Goal: Communication & Community: Answer question/provide support

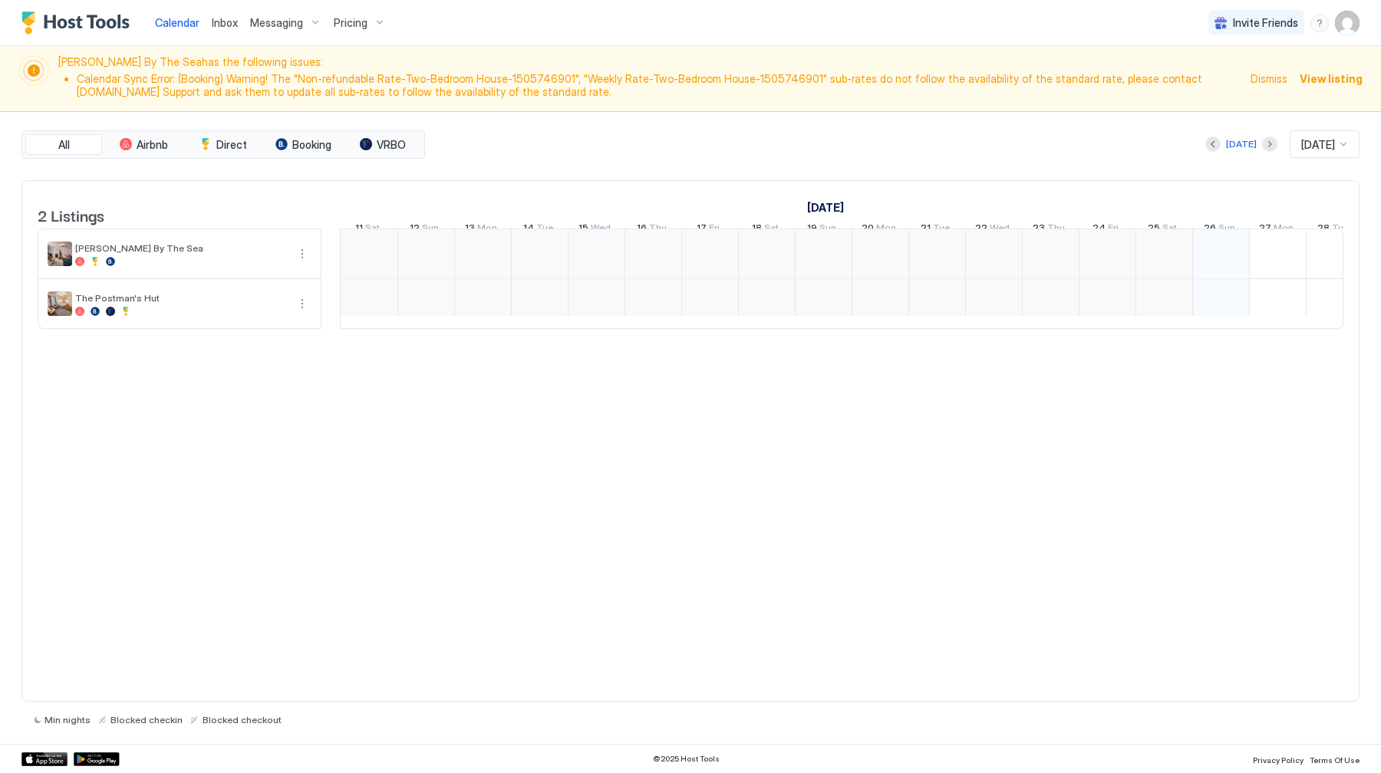
scroll to position [0, 852]
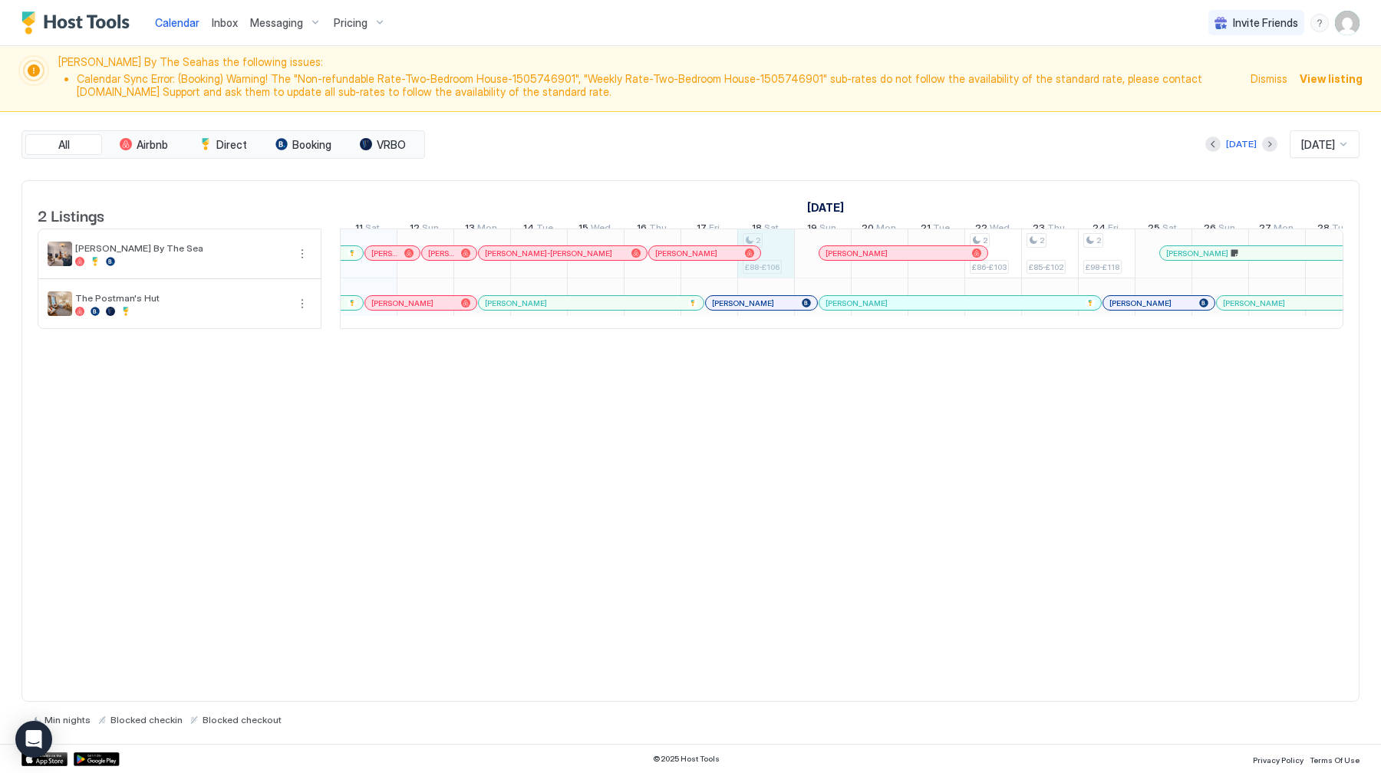
click at [782, 261] on div "2 £88-£106 2 £86-£103 2 £85-£102 2 £98-£118 1 £165 2 £94-£113 2 £79-£95 2 £155 …" at bounding box center [1134, 278] width 3292 height 99
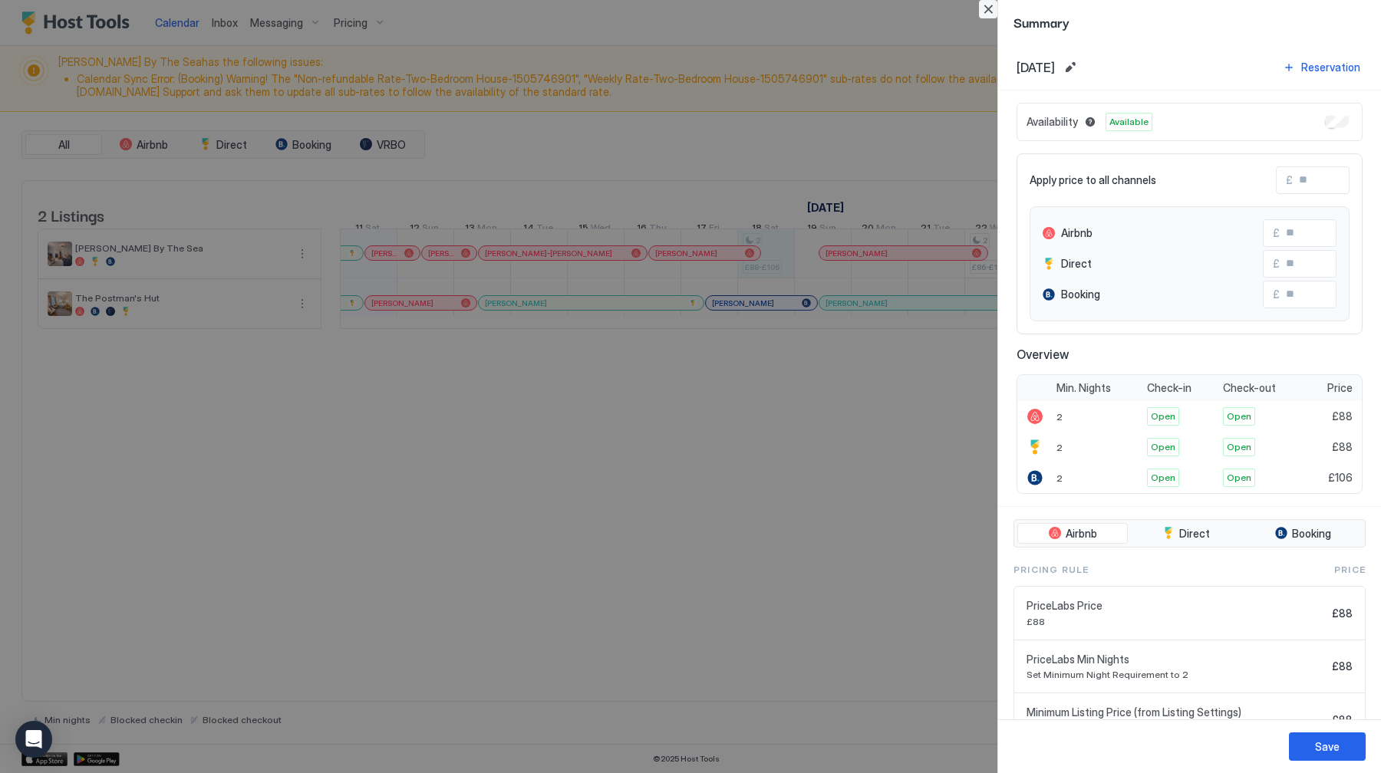
click at [995, 8] on button "Close" at bounding box center [988, 9] width 18 height 18
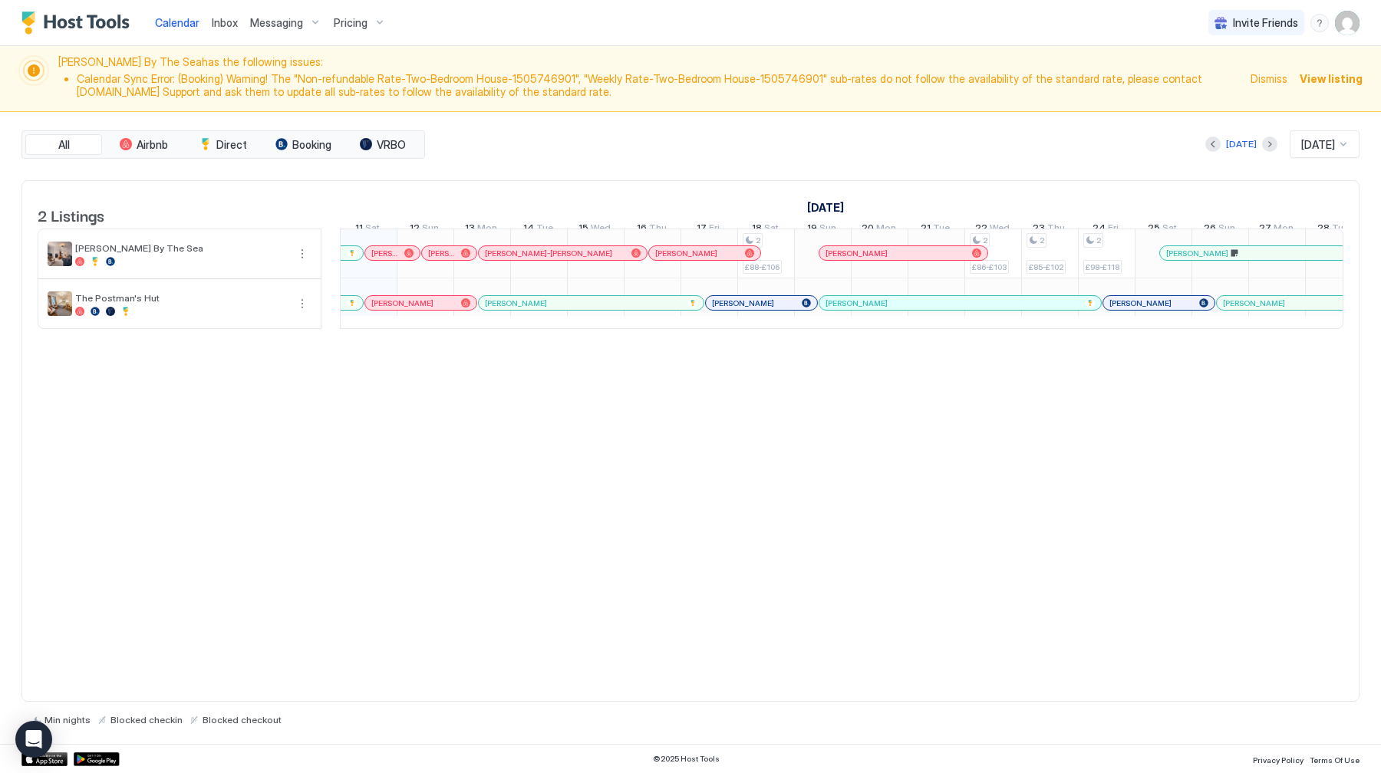
click at [365, 34] on div "Pricing" at bounding box center [360, 23] width 64 height 26
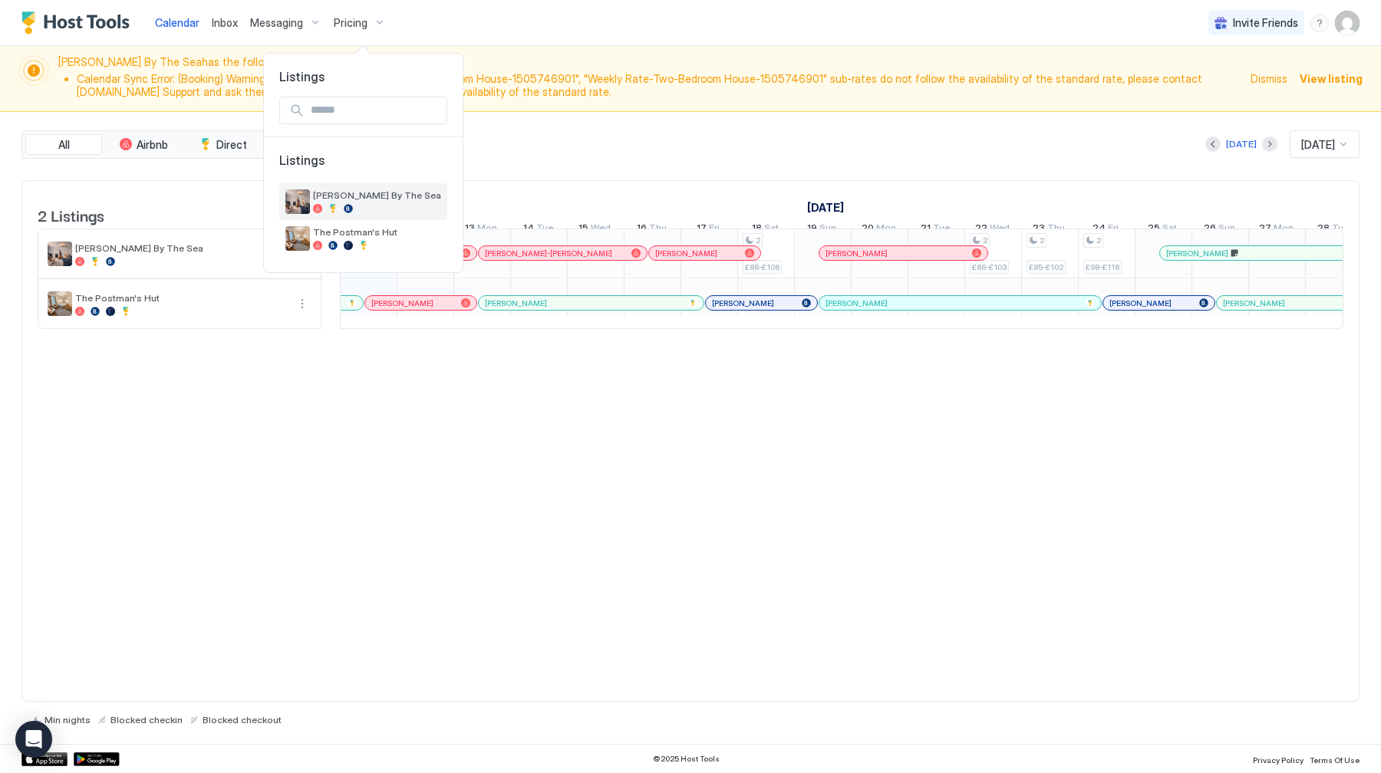
click at [355, 201] on div "[PERSON_NAME] By The Sea" at bounding box center [377, 201] width 128 height 24
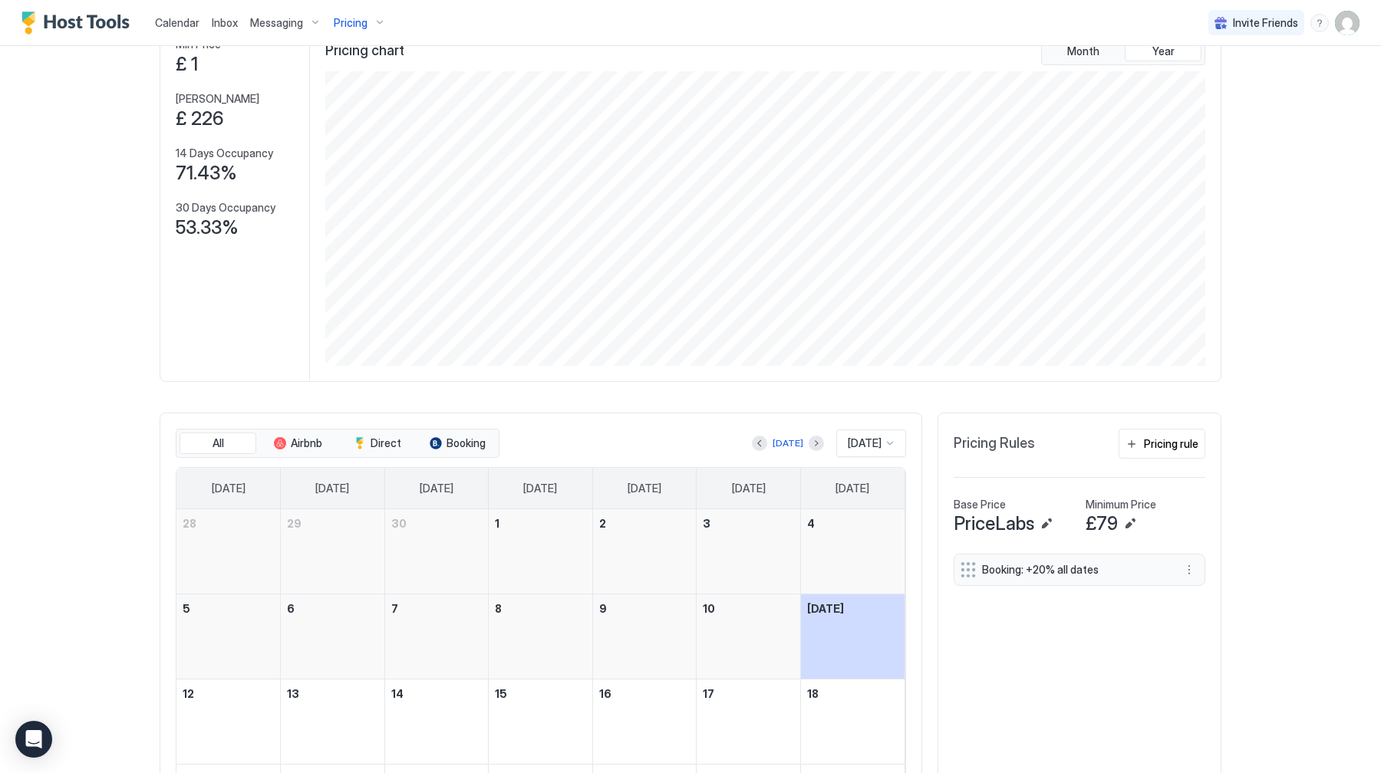
scroll to position [173, 0]
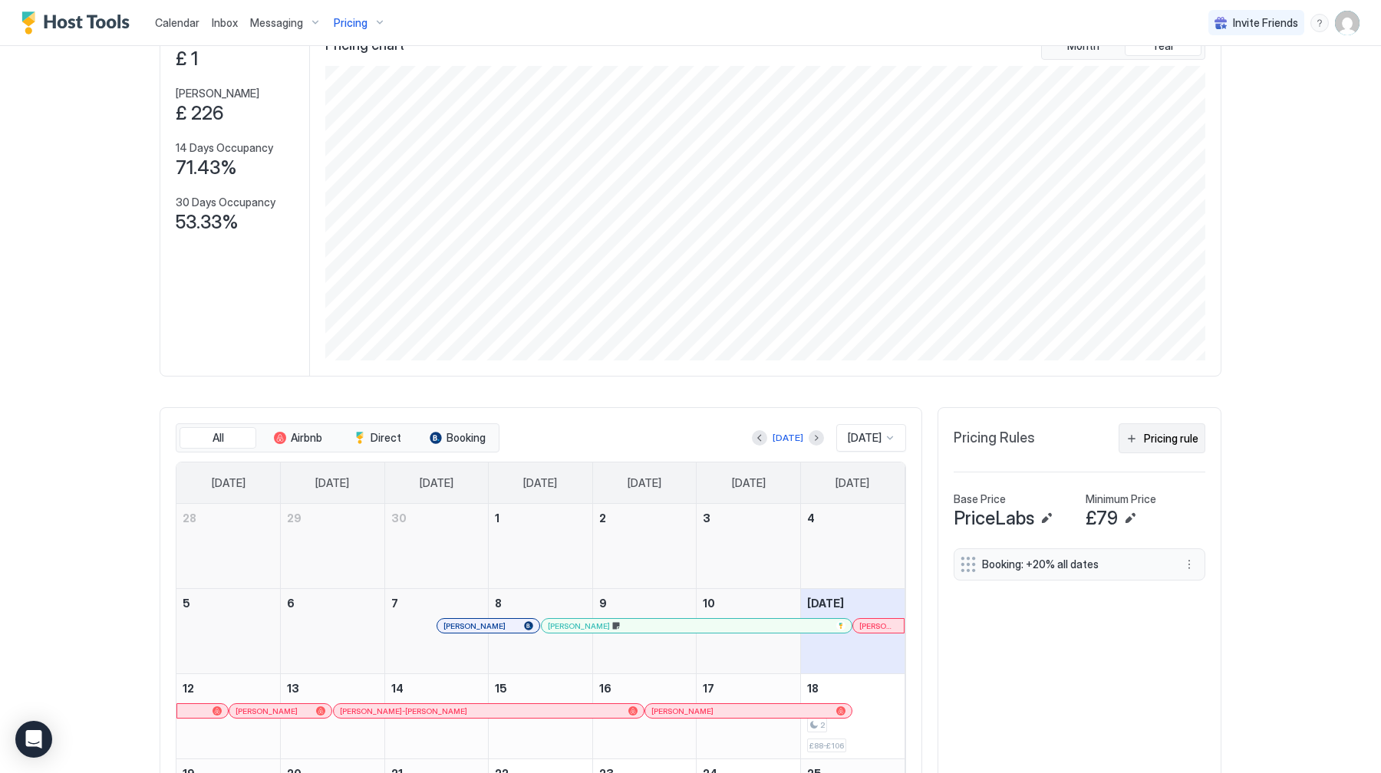
click at [1171, 444] on div "Pricing rule" at bounding box center [1171, 438] width 54 height 16
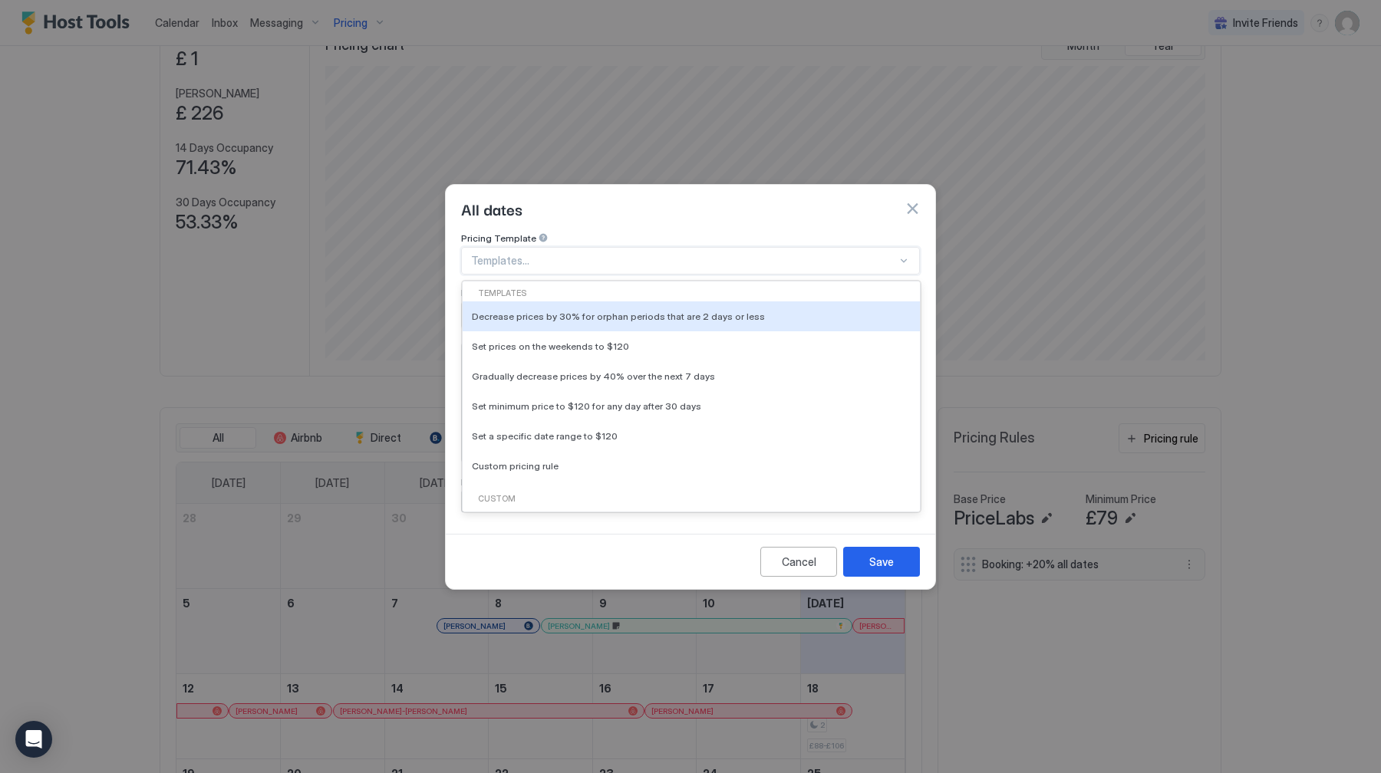
click at [534, 254] on div at bounding box center [684, 261] width 426 height 14
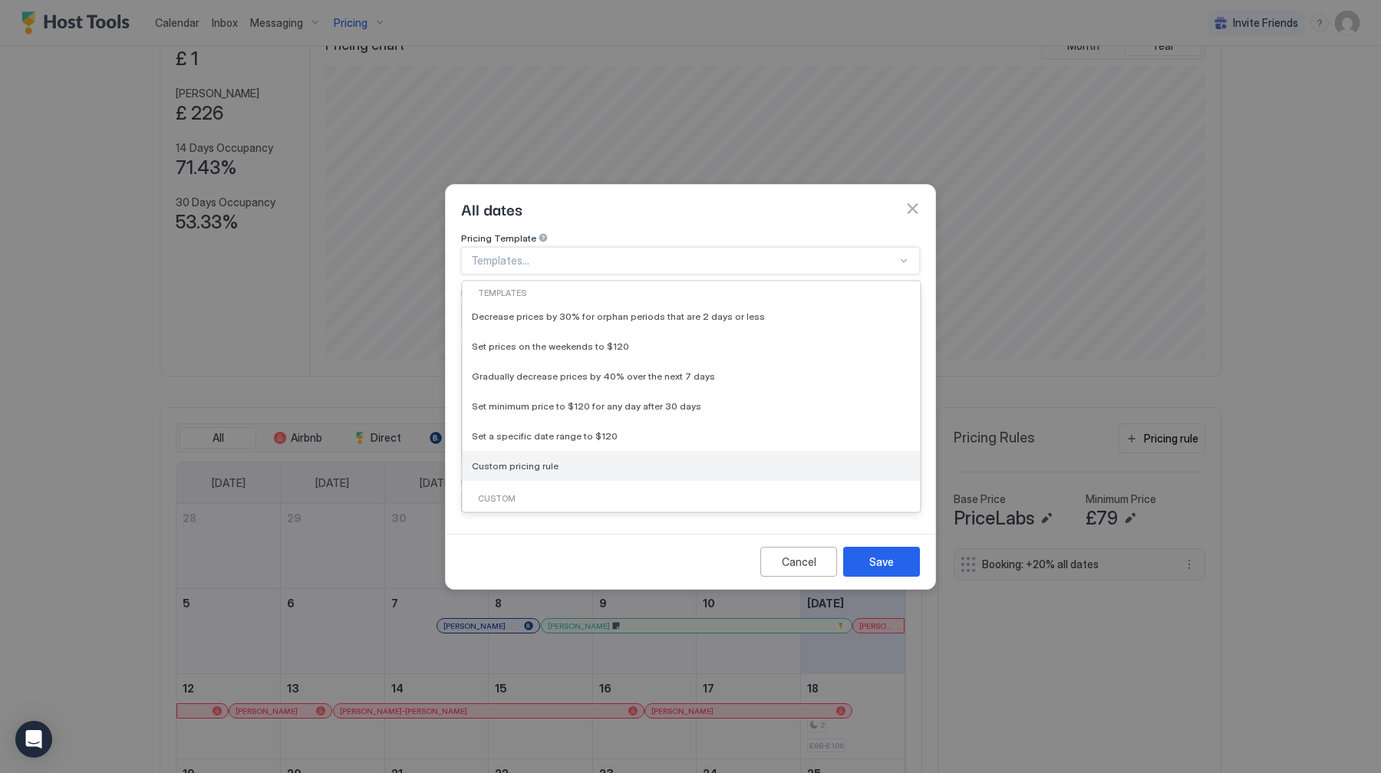
click at [542, 460] on div "Custom pricing rule" at bounding box center [691, 466] width 457 height 30
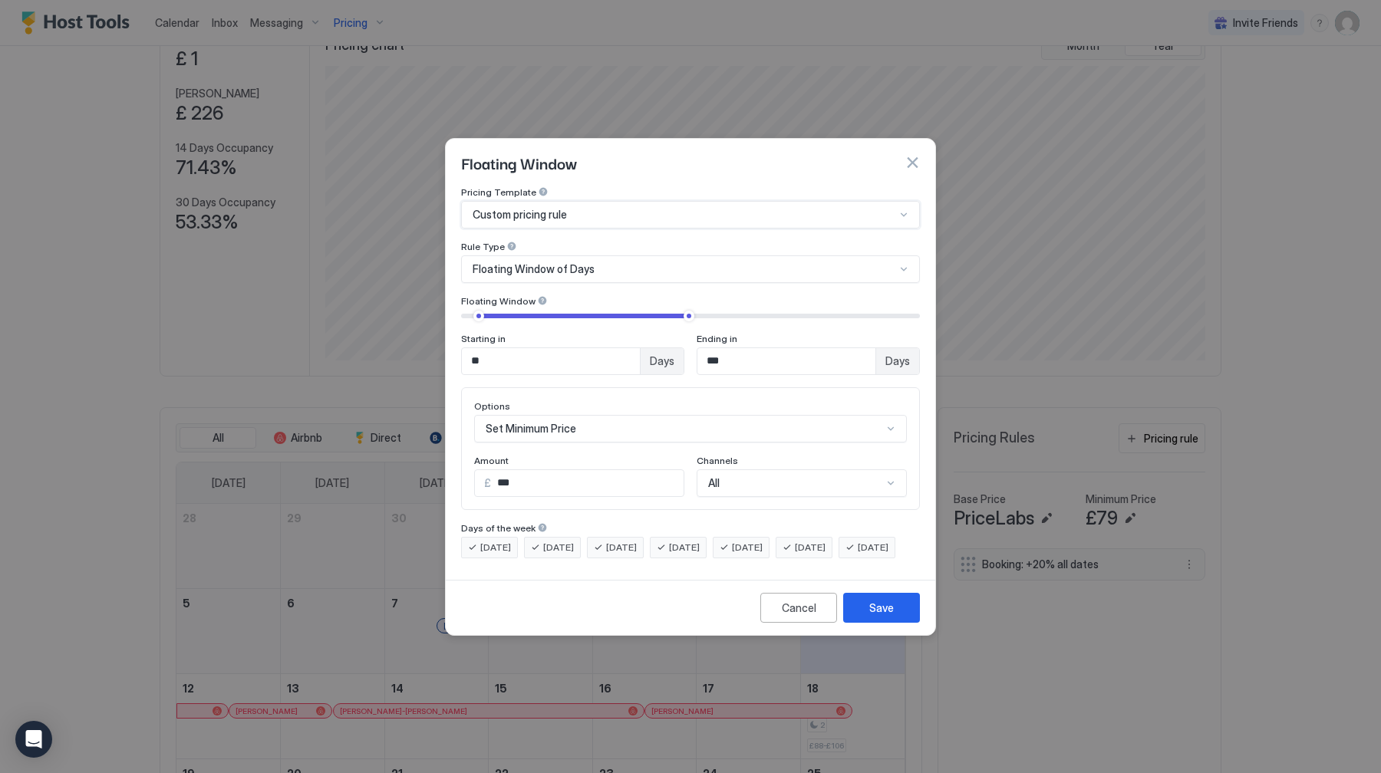
click at [568, 262] on span "Floating Window of Days" at bounding box center [534, 269] width 122 height 14
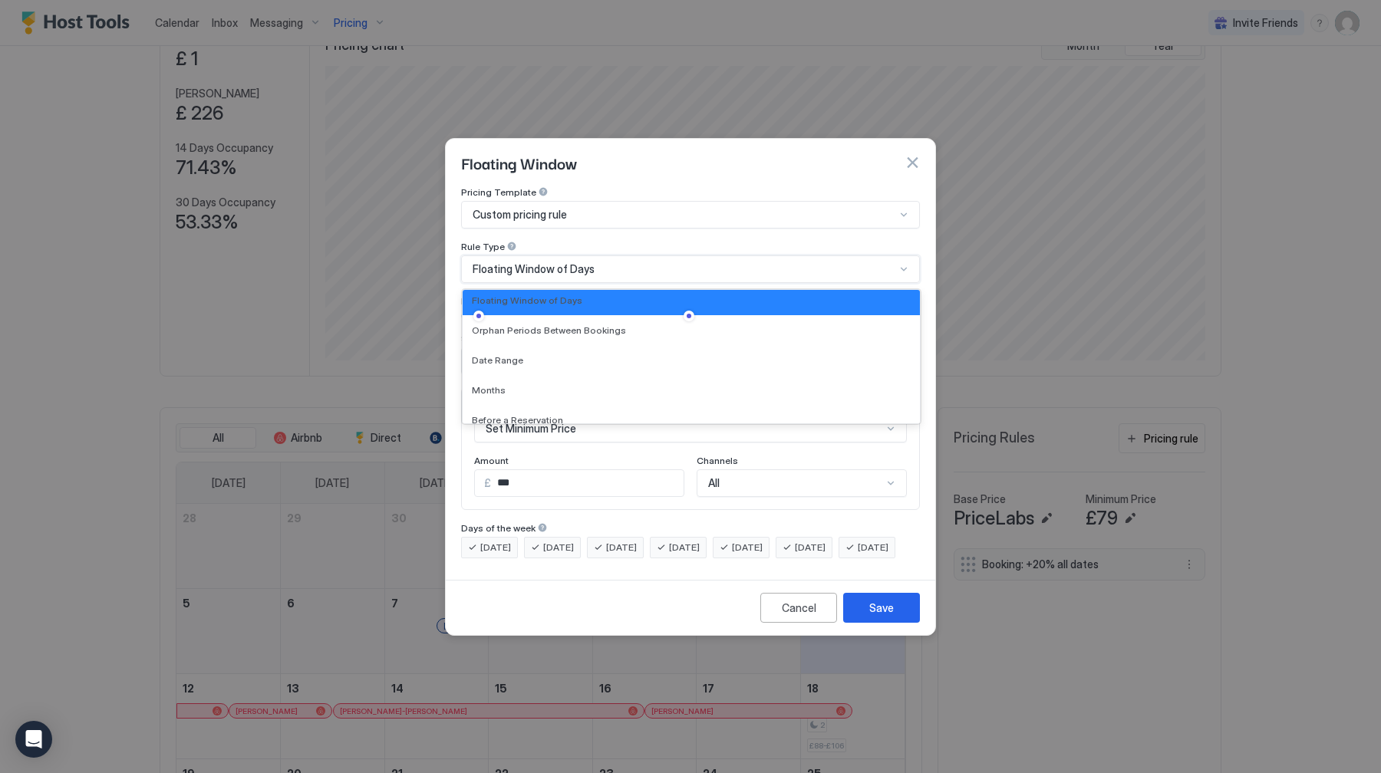
scroll to position [0, 0]
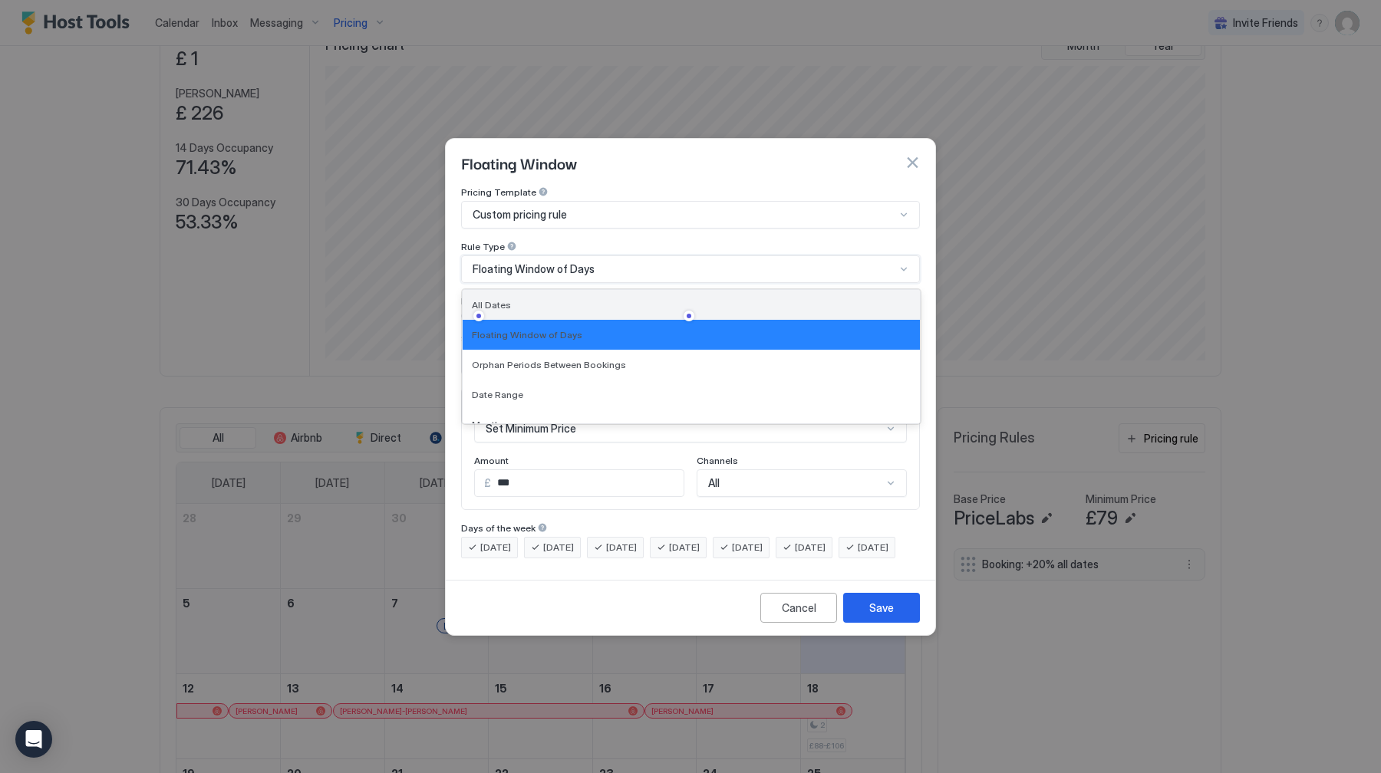
click at [554, 299] on div "All Dates" at bounding box center [691, 305] width 457 height 30
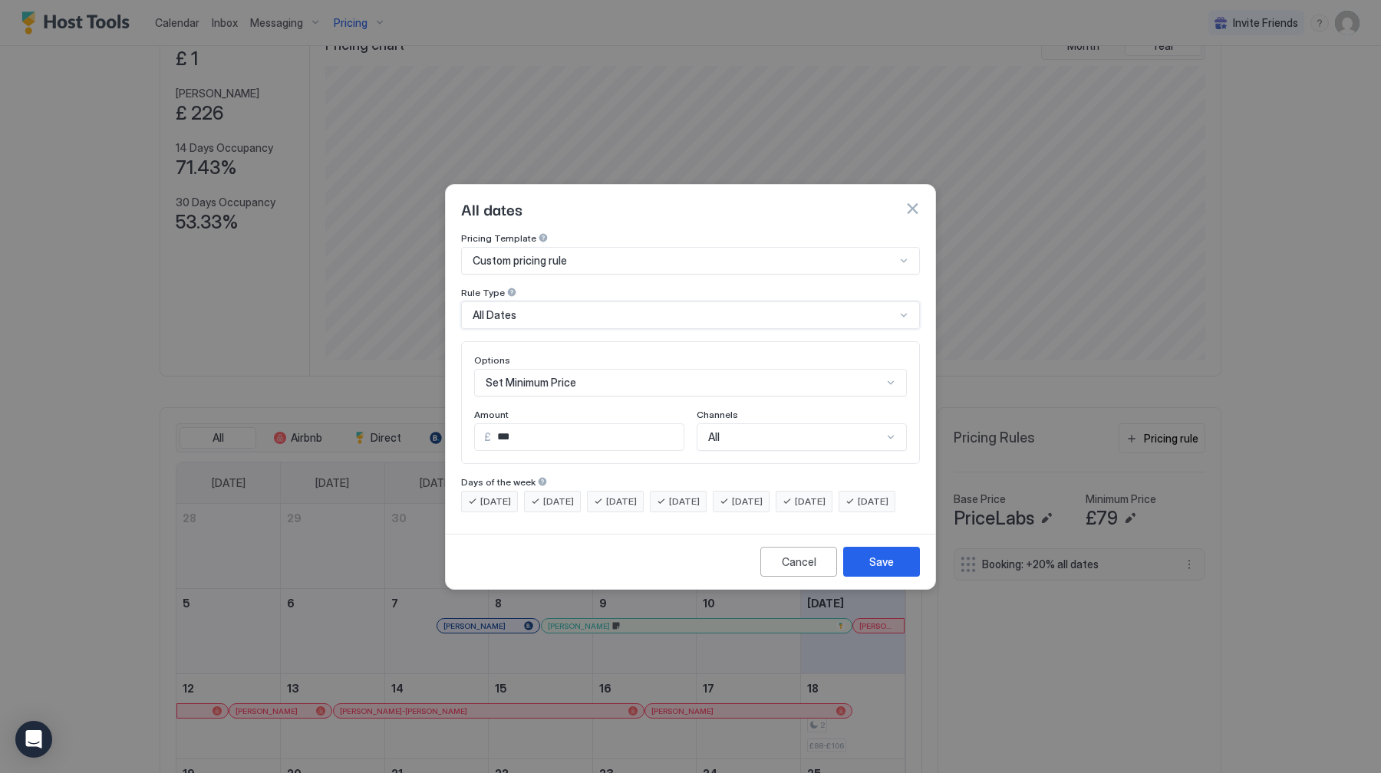
scroll to position [79, 0]
click at [552, 377] on div "Set Minimum Price" at bounding box center [690, 383] width 433 height 28
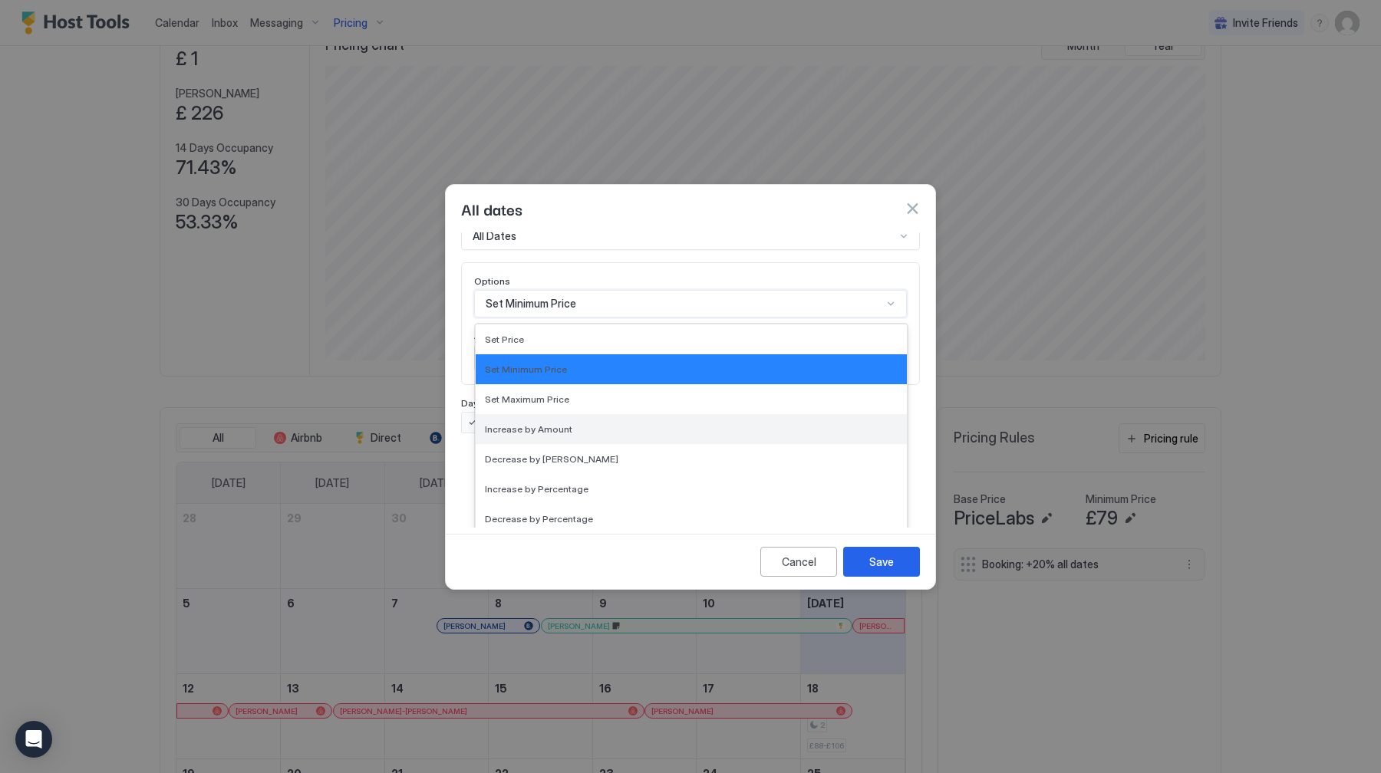
click at [556, 423] on span "Increase by Amount" at bounding box center [528, 429] width 87 height 12
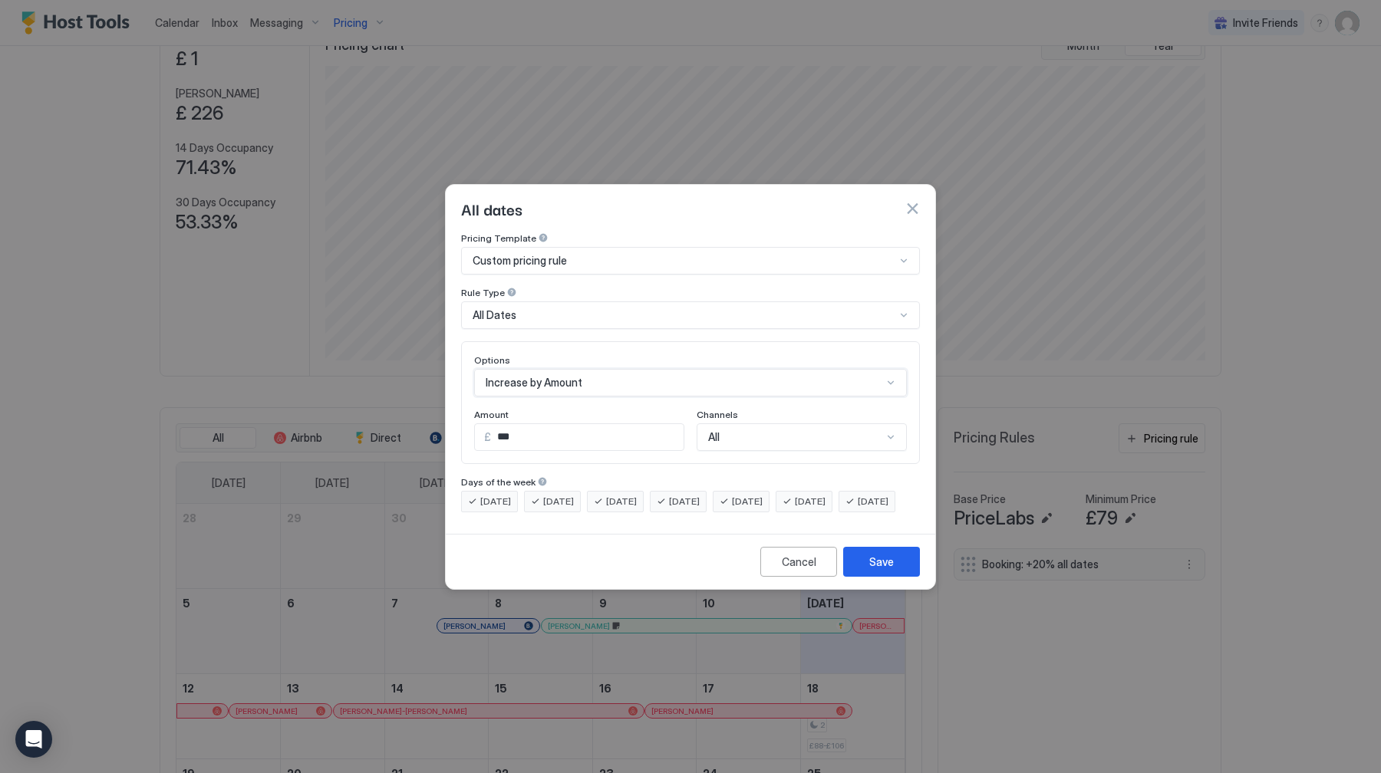
click at [581, 369] on div "option Increase by [PERSON_NAME], selected. Increase by Amount" at bounding box center [690, 383] width 433 height 28
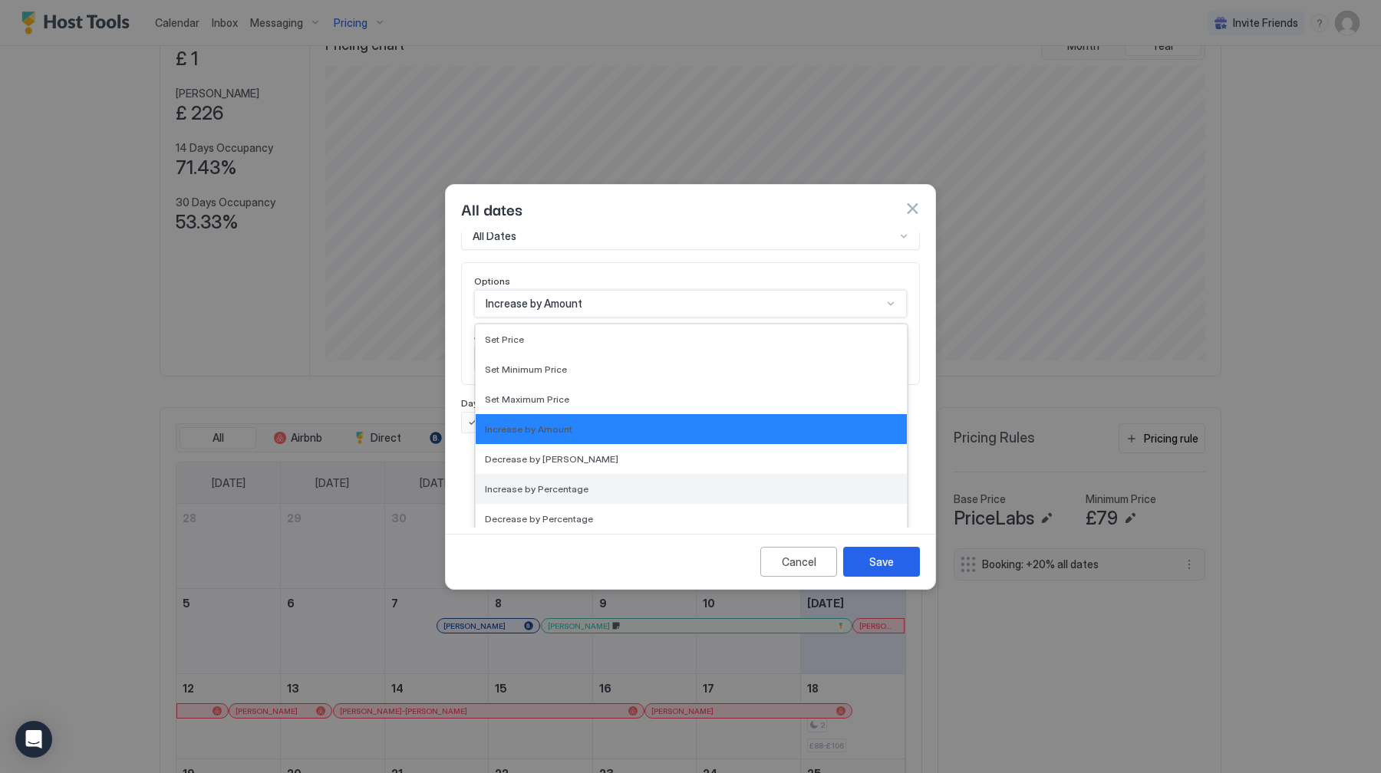
click at [572, 483] on span "Increase by Percentage" at bounding box center [537, 489] width 104 height 12
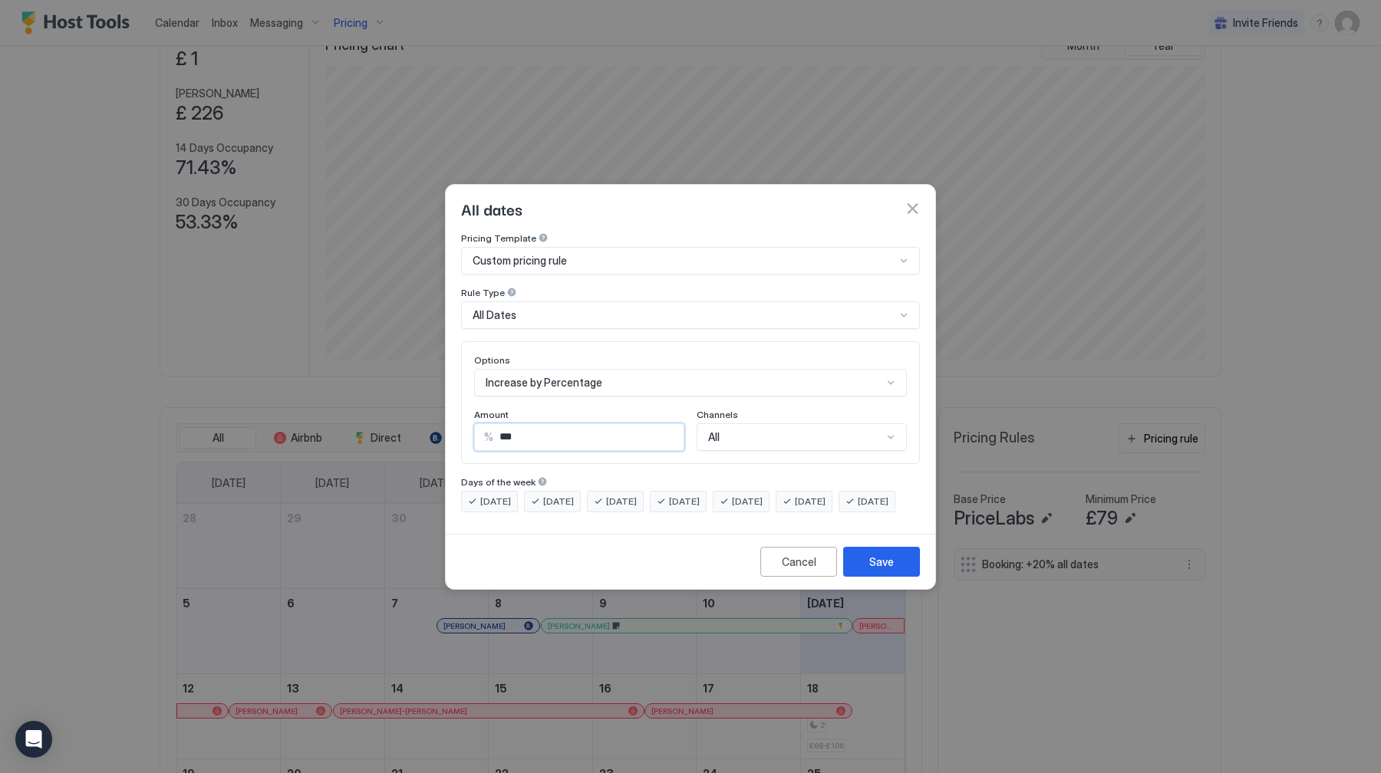
drag, startPoint x: 562, startPoint y: 433, endPoint x: 430, endPoint y: 433, distance: 132.7
click at [430, 433] on div "All dates Pricing Template Custom pricing rule Rule Type All Dates Options Incr…" at bounding box center [690, 386] width 1381 height 773
type input "**"
click at [787, 427] on div "All" at bounding box center [802, 437] width 210 height 28
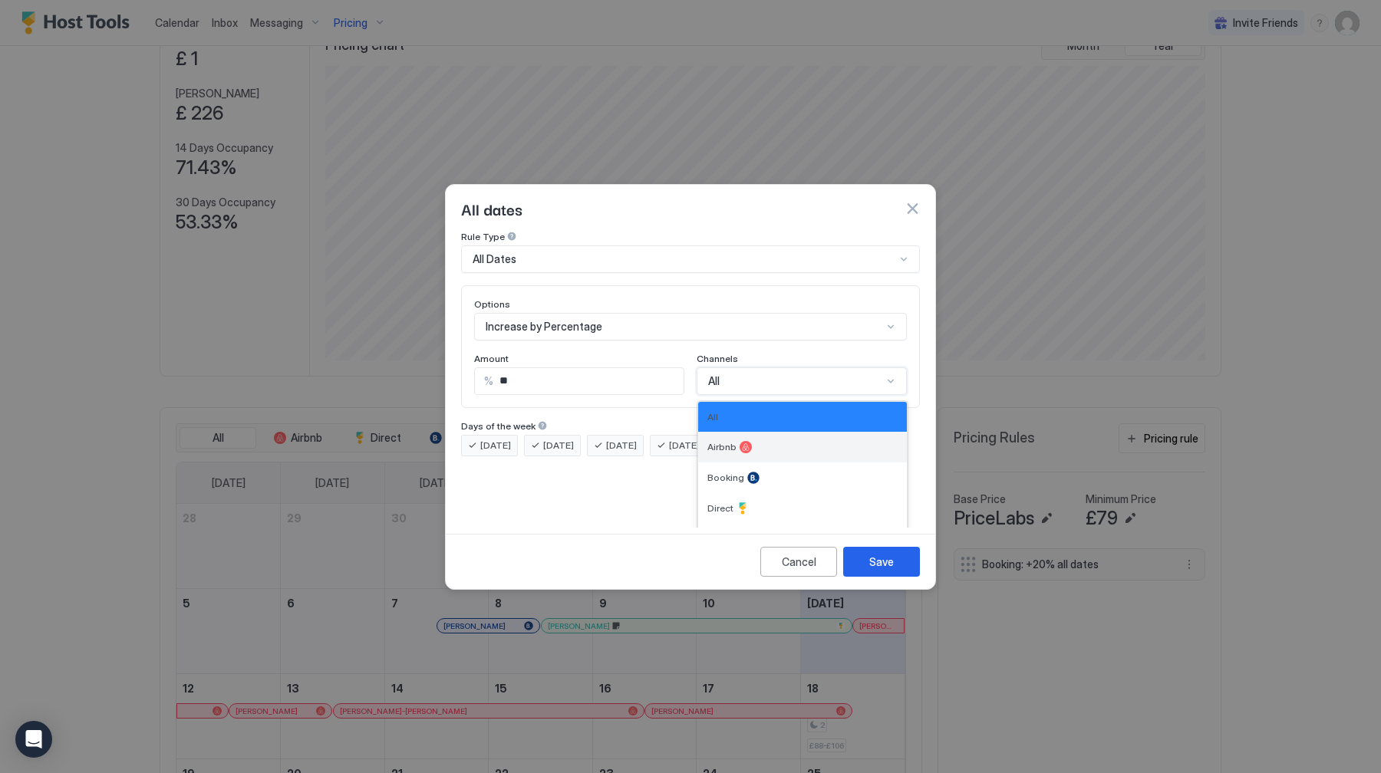
click at [780, 441] on div "Airbnb" at bounding box center [802, 447] width 190 height 12
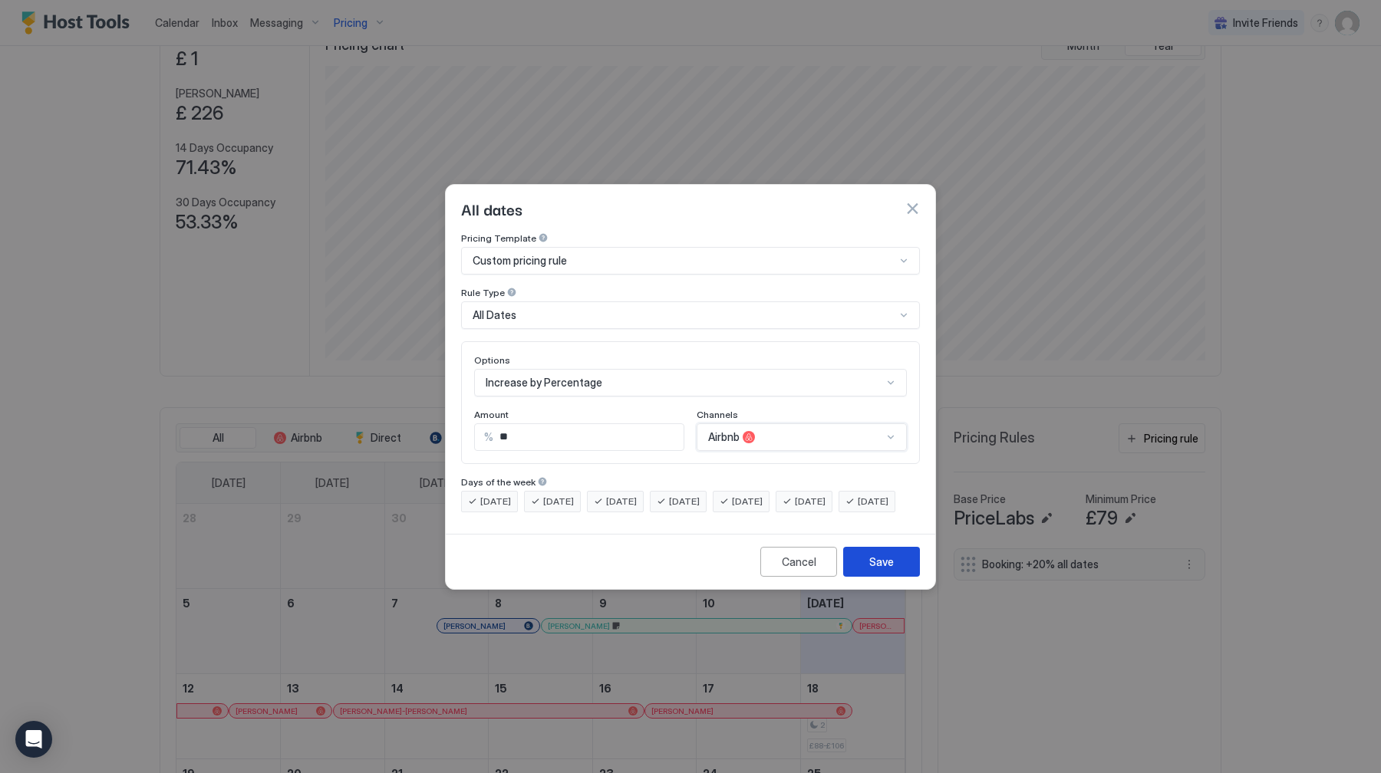
click at [861, 577] on button "Save" at bounding box center [881, 562] width 77 height 30
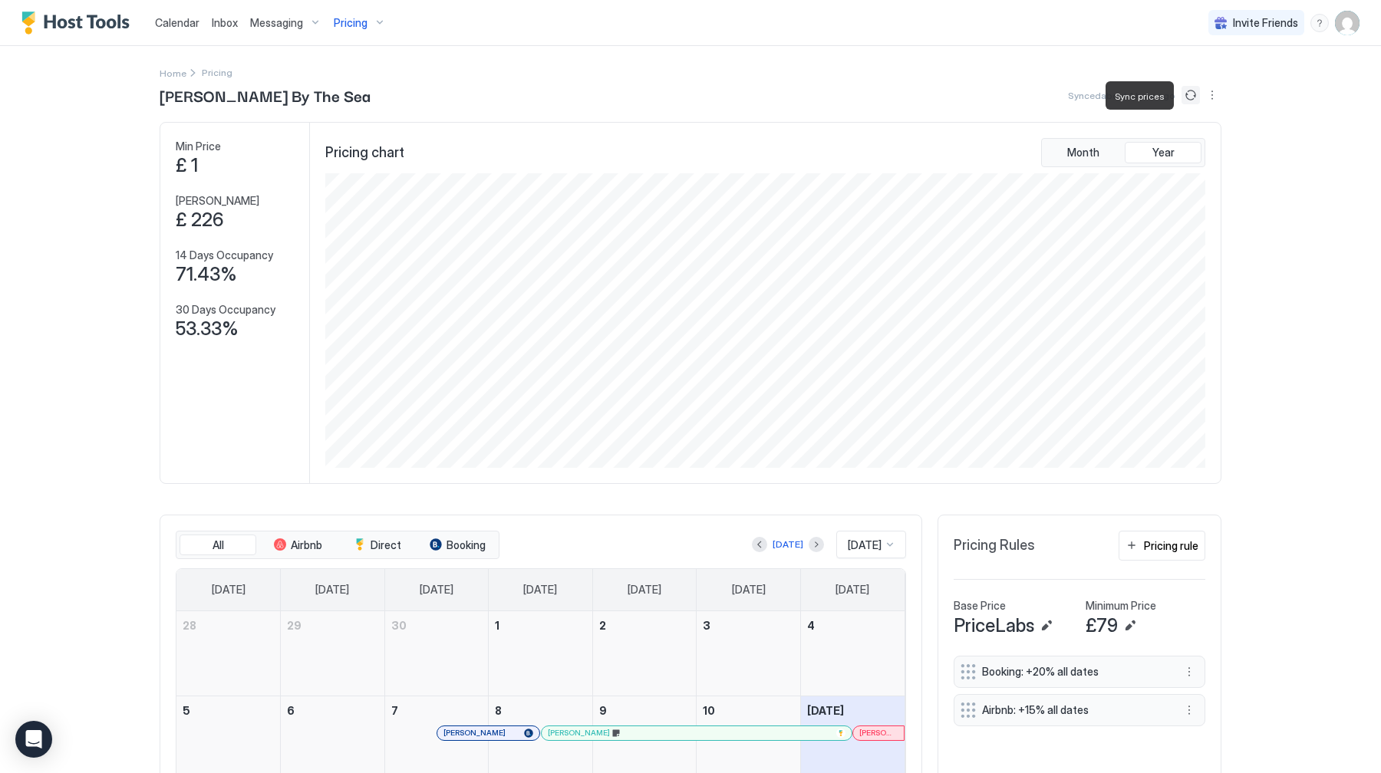
click at [1188, 95] on button "Sync prices" at bounding box center [1190, 95] width 18 height 18
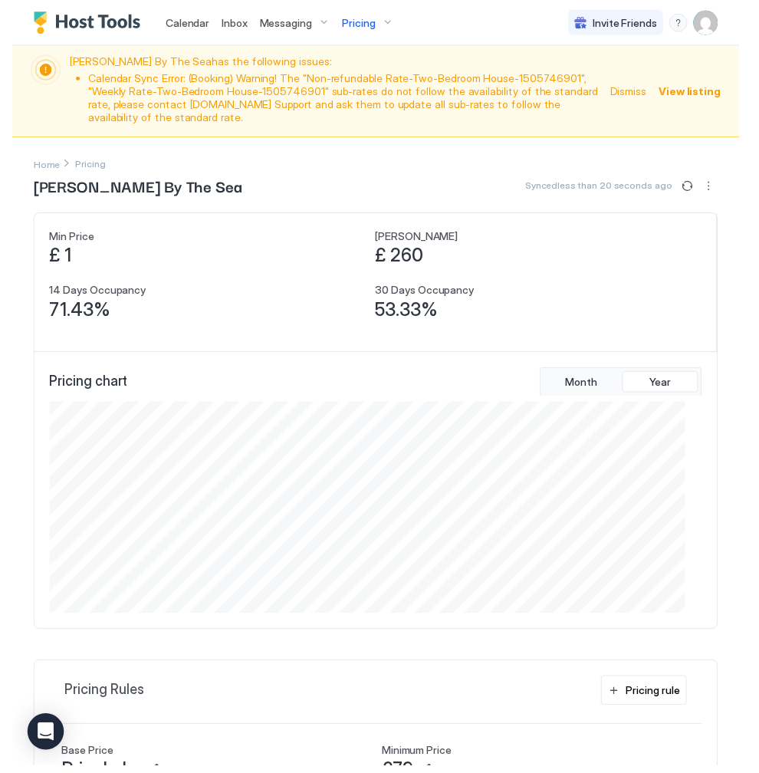
scroll to position [228, 684]
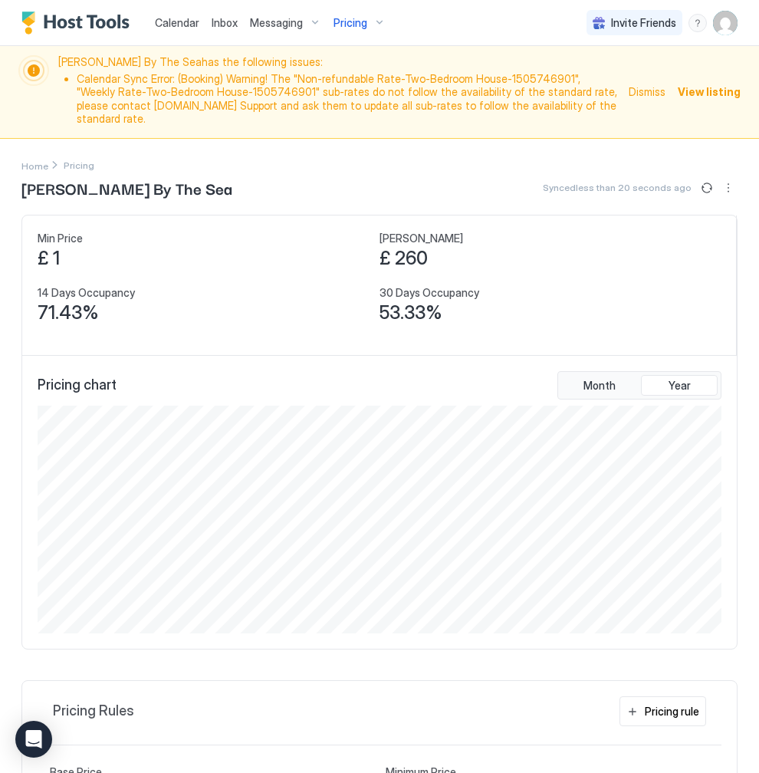
click at [166, 21] on span "Calendar" at bounding box center [177, 22] width 44 height 13
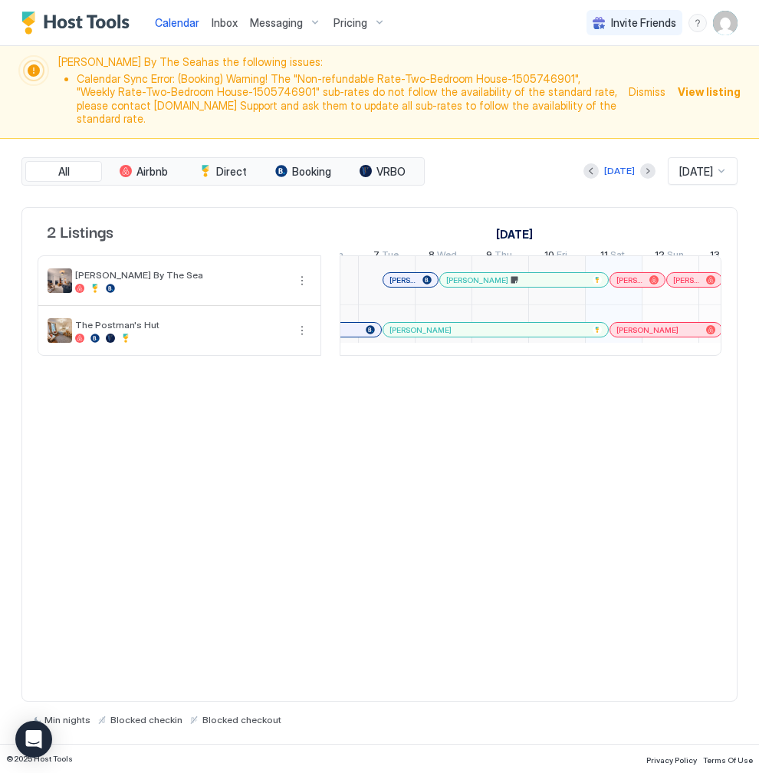
click at [261, 17] on span "Messaging" at bounding box center [276, 23] width 53 height 14
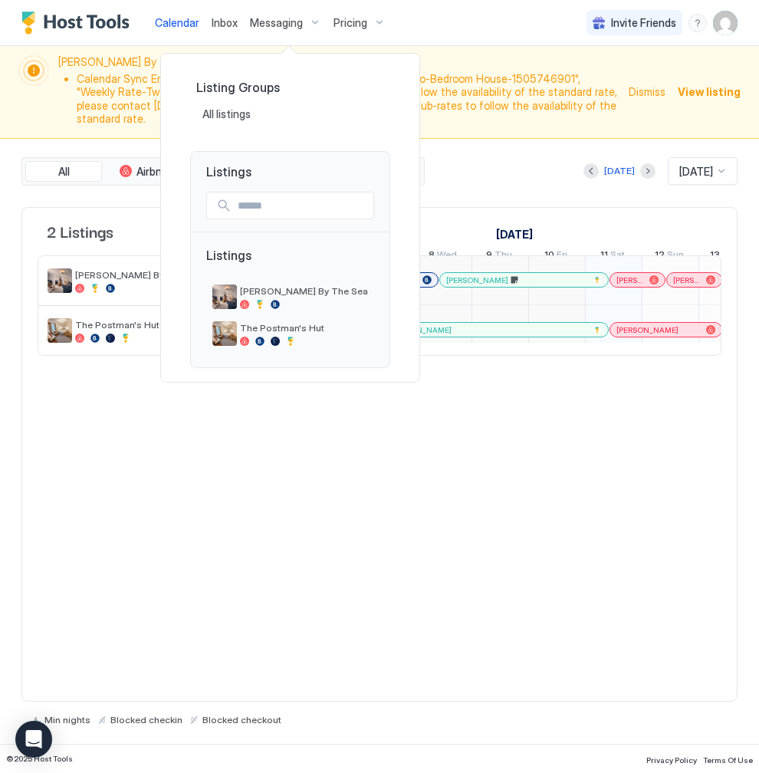
click at [219, 18] on div at bounding box center [379, 386] width 759 height 773
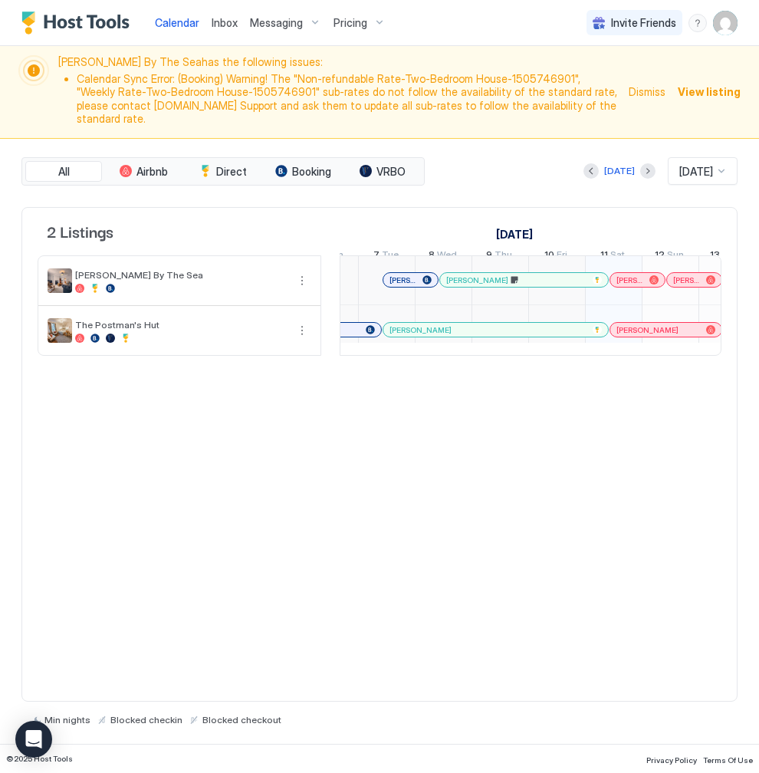
click at [219, 20] on span "Inbox" at bounding box center [225, 22] width 26 height 13
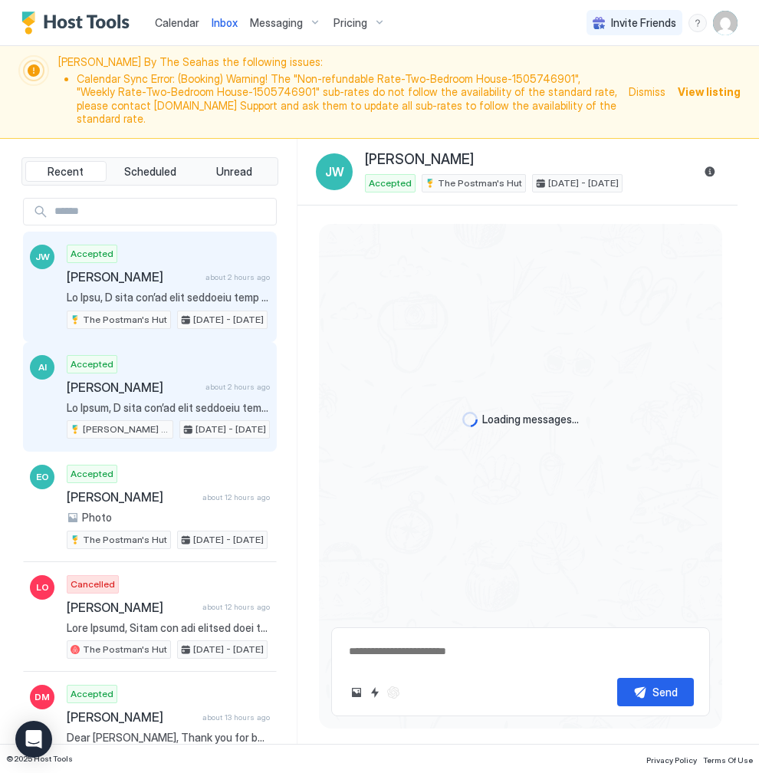
scroll to position [3447, 0]
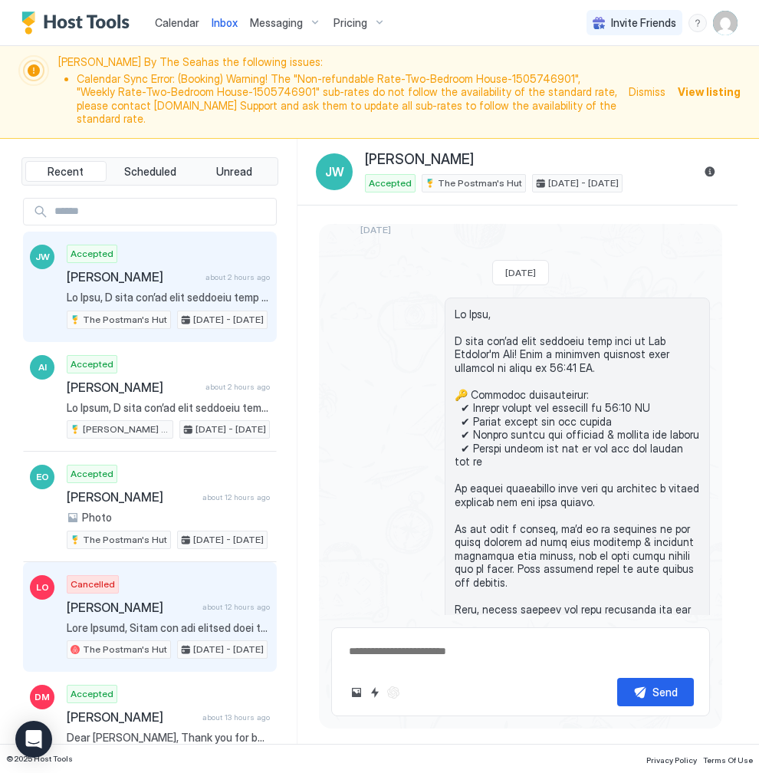
click at [150, 600] on span "[PERSON_NAME]" at bounding box center [132, 607] width 130 height 15
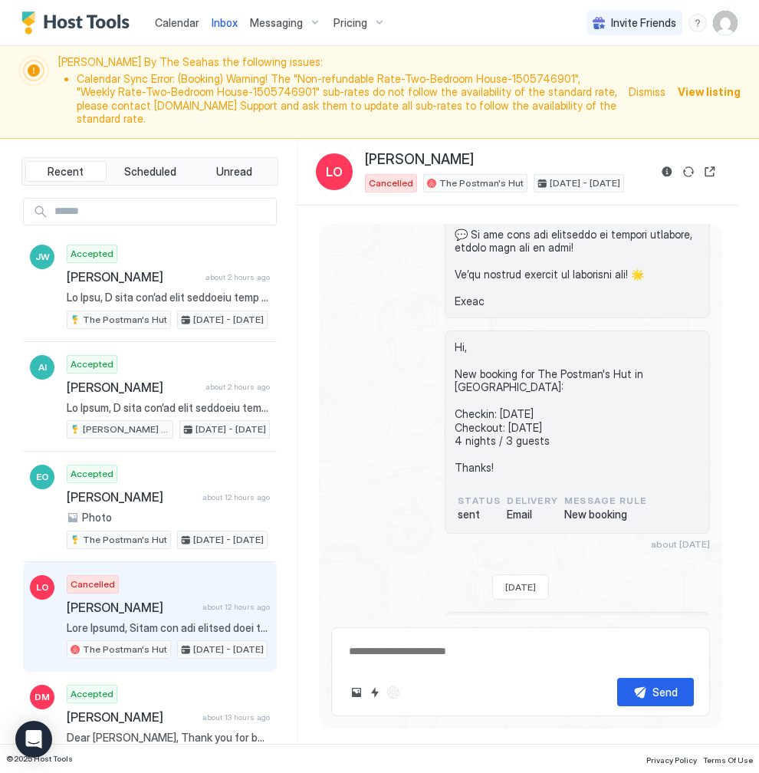
type textarea "*"
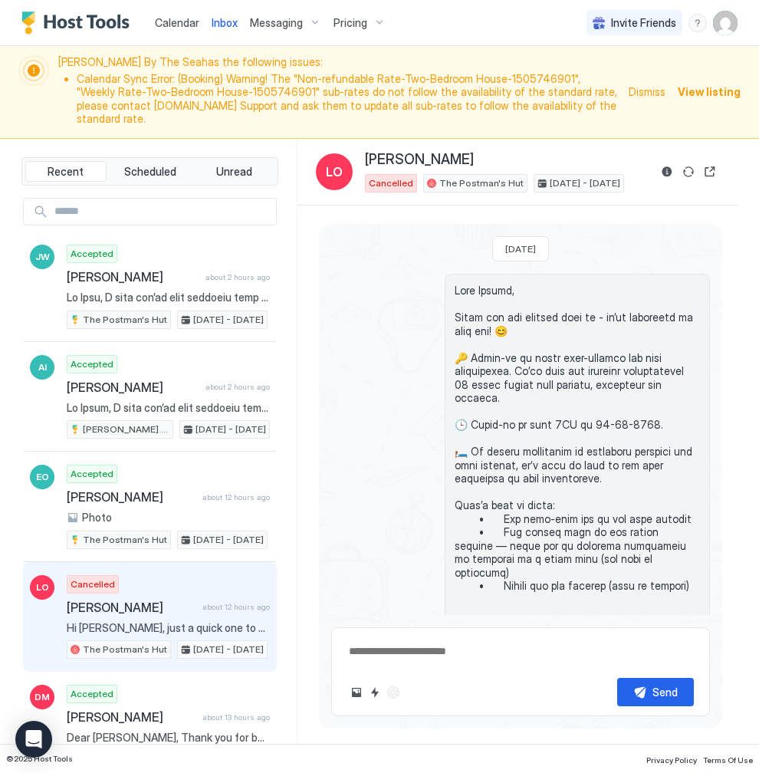
click at [174, 2] on button "Calendar" at bounding box center [177, 22] width 57 height 45
click at [173, 20] on span "Calendar" at bounding box center [177, 22] width 44 height 13
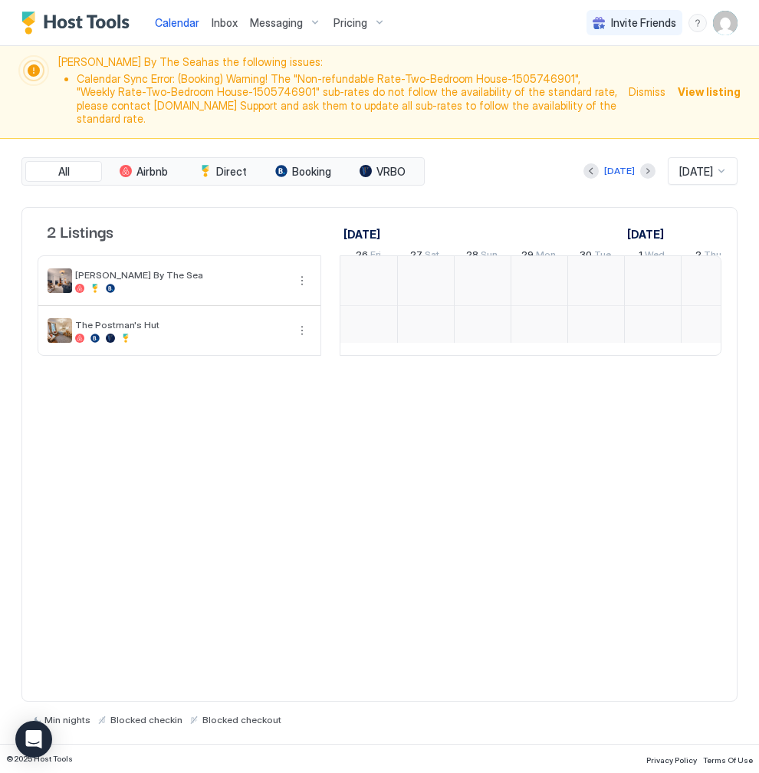
scroll to position [0, 852]
